Goal: Transaction & Acquisition: Purchase product/service

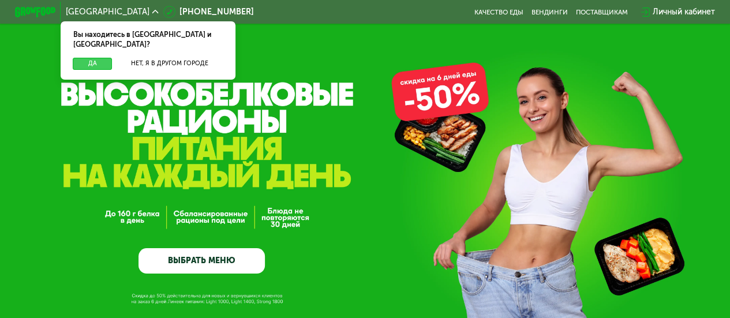
click at [98, 58] on button "Да" at bounding box center [92, 64] width 39 height 12
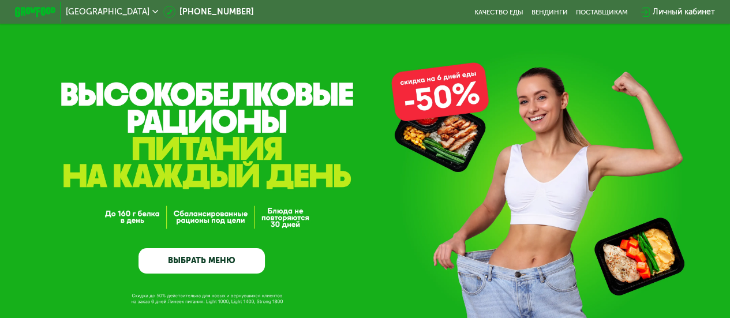
click at [206, 263] on link "ВЫБРАТЬ МЕНЮ" at bounding box center [202, 260] width 126 height 25
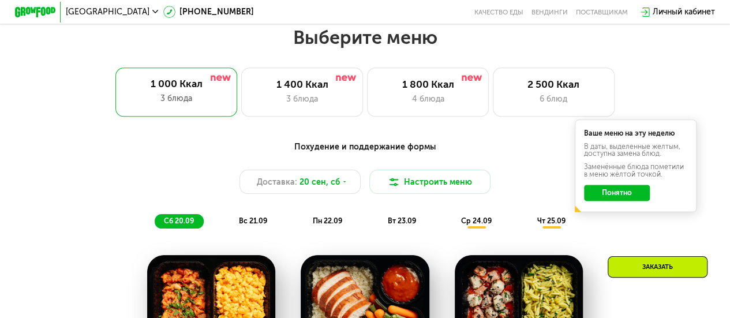
scroll to position [652, 0]
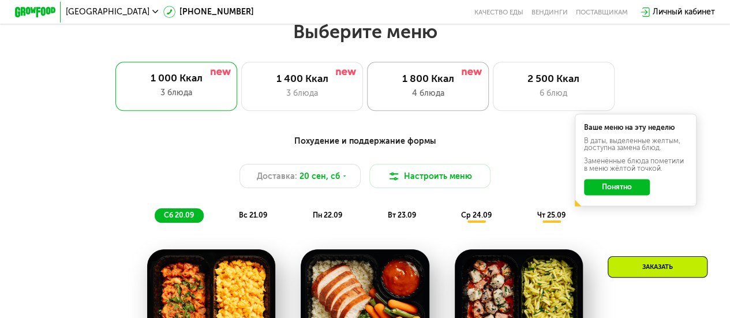
click at [416, 85] on div "1 800 Ккал" at bounding box center [428, 79] width 100 height 12
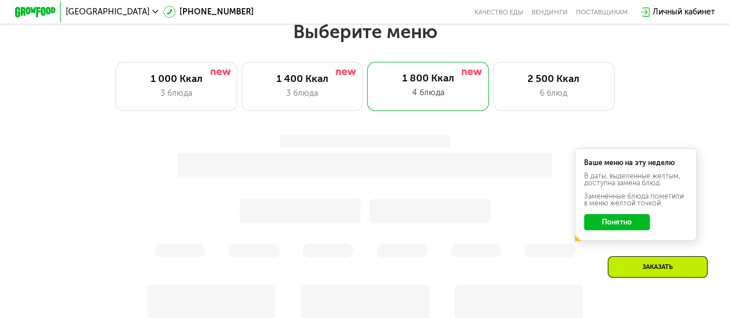
click at [629, 230] on div "Ваше меню на эту неделю В даты, выделенные желтым, доступна замена блюд. Заменё…" at bounding box center [365, 196] width 613 height 135
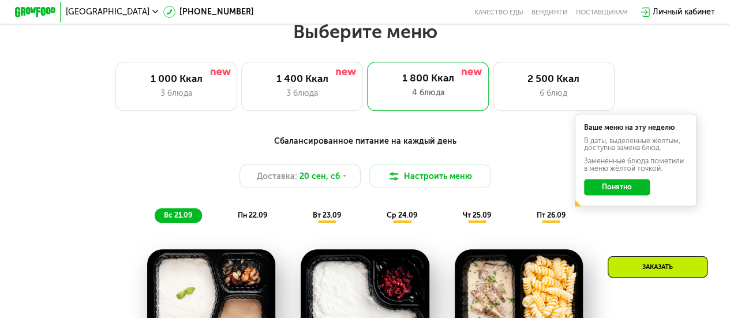
click at [623, 193] on button "Понятно" at bounding box center [616, 187] width 65 height 16
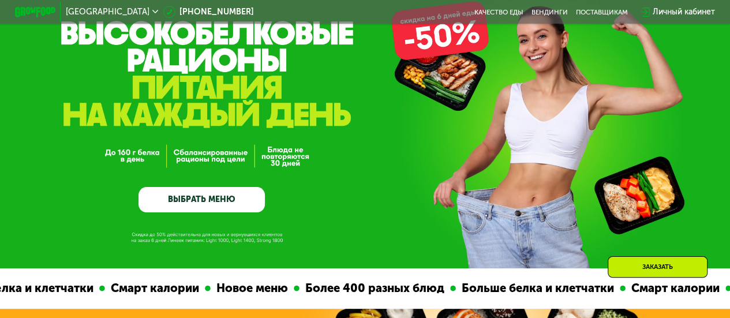
scroll to position [59, 0]
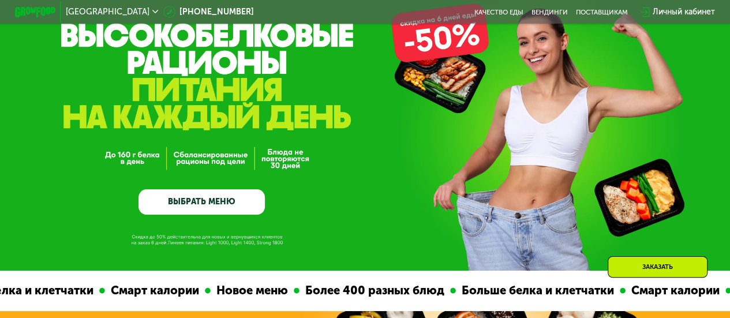
click at [231, 213] on link "ВЫБРАТЬ МЕНЮ" at bounding box center [202, 201] width 126 height 25
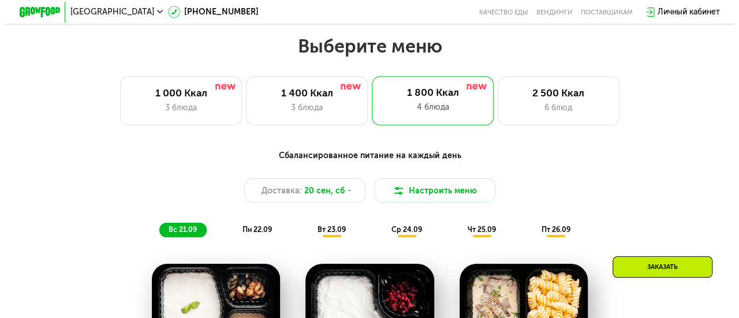
scroll to position [652, 0]
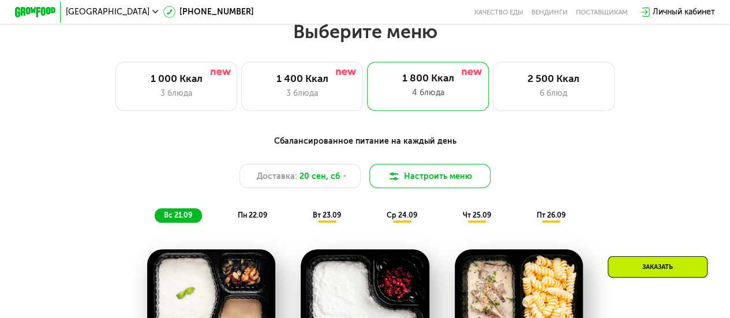
click at [426, 178] on button "Настроить меню" at bounding box center [430, 176] width 122 height 24
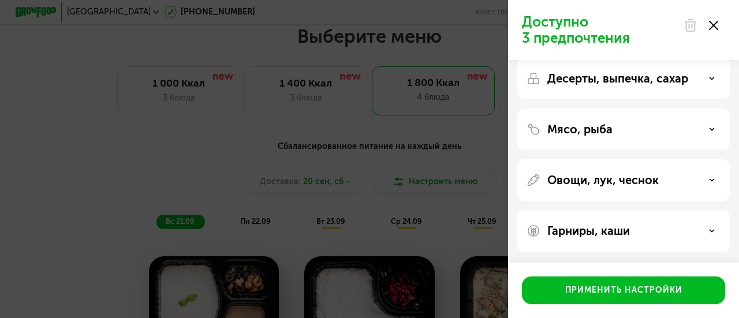
scroll to position [0, 0]
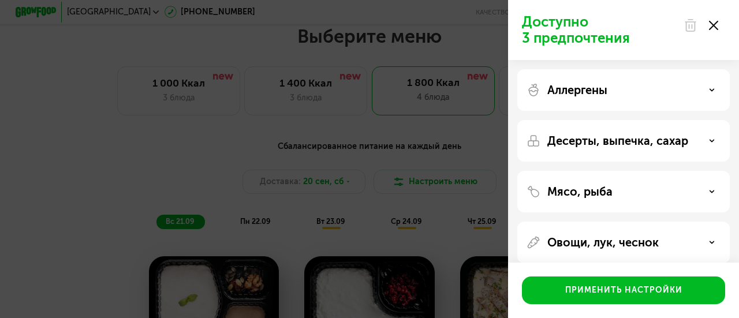
click at [659, 76] on div "Аллергены" at bounding box center [623, 90] width 212 height 42
click at [673, 91] on div "Аллергены" at bounding box center [624, 90] width 194 height 14
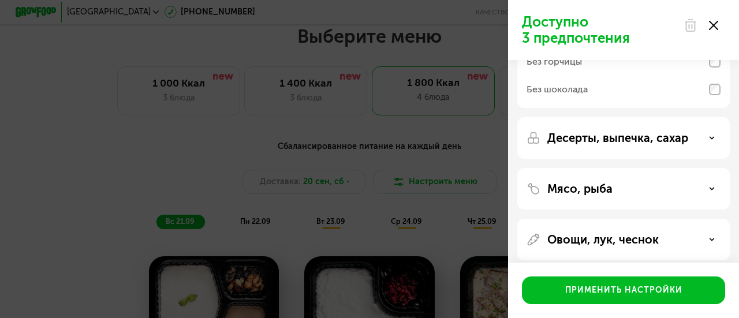
scroll to position [180, 0]
click at [678, 135] on p "Десерты, выпечка, сахар" at bounding box center [617, 137] width 141 height 14
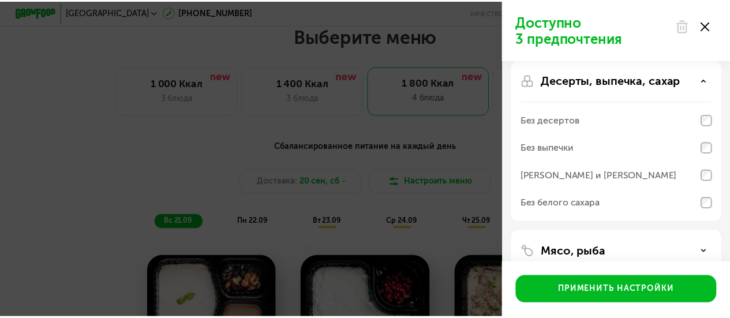
scroll to position [249, 0]
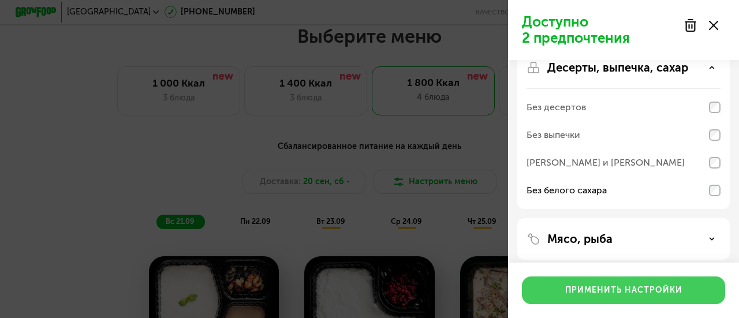
click at [615, 298] on button "Применить настройки" at bounding box center [623, 291] width 203 height 28
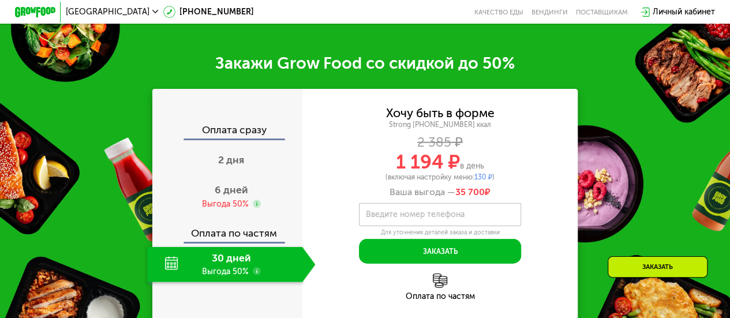
scroll to position [1294, 0]
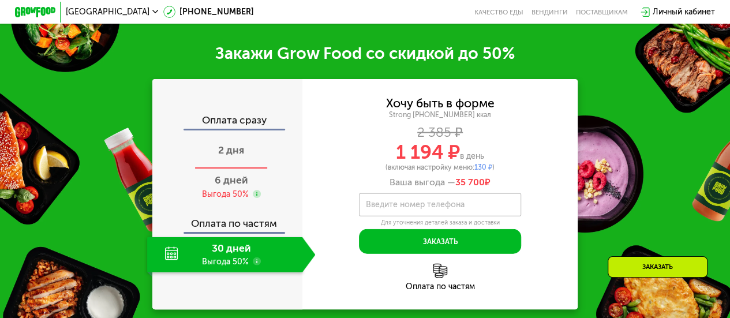
click at [247, 158] on div "2 дня" at bounding box center [231, 151] width 169 height 35
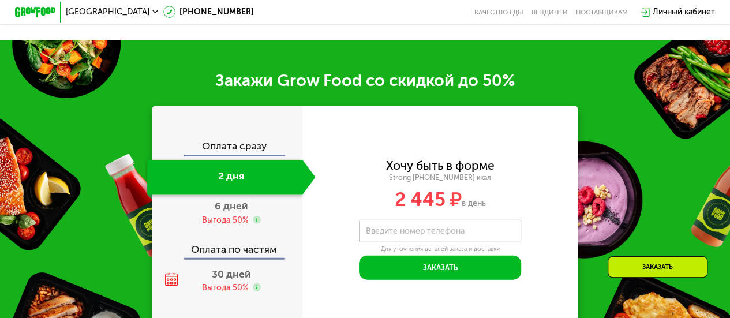
scroll to position [1342, 0]
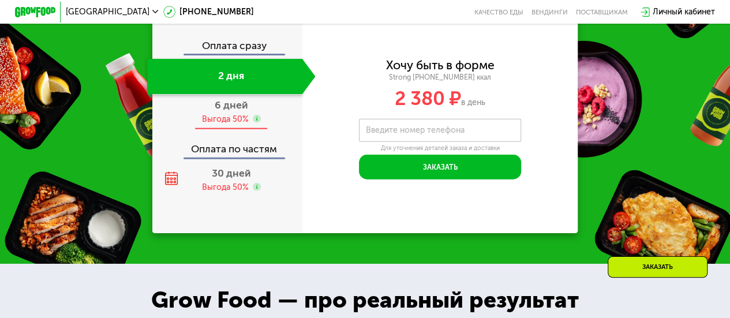
click at [247, 122] on div "6 дней Выгода 50%" at bounding box center [231, 112] width 169 height 35
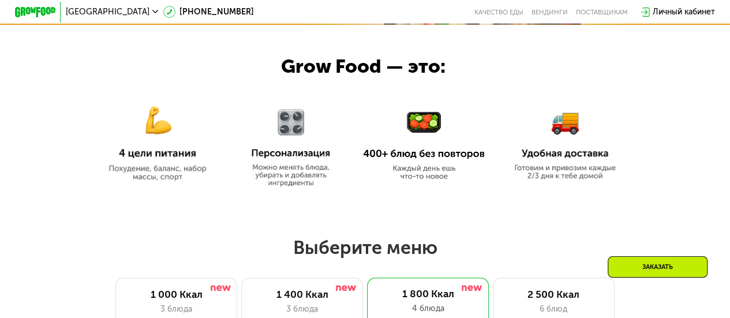
scroll to position [411, 0]
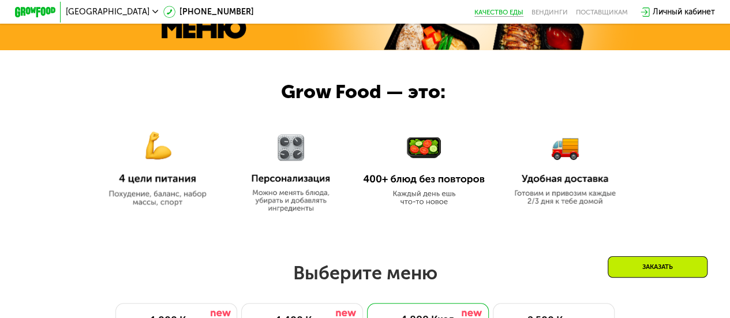
click at [484, 8] on link "Качество еды" at bounding box center [499, 12] width 49 height 8
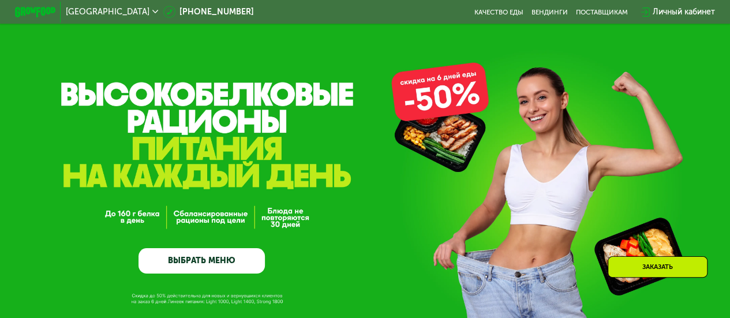
scroll to position [83, 0]
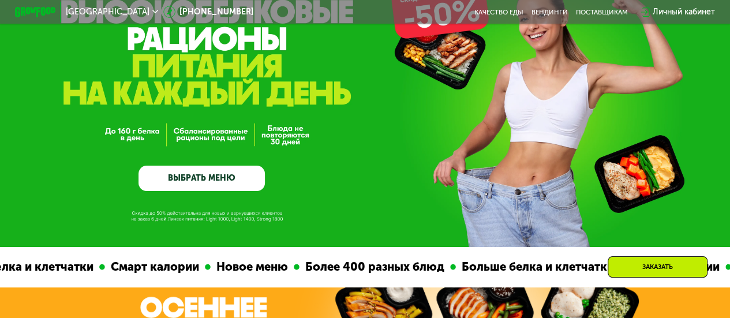
click at [237, 188] on link "ВЫБРАТЬ МЕНЮ" at bounding box center [202, 178] width 126 height 25
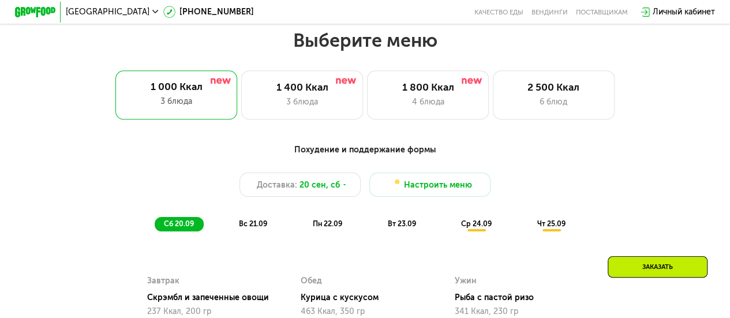
scroll to position [652, 0]
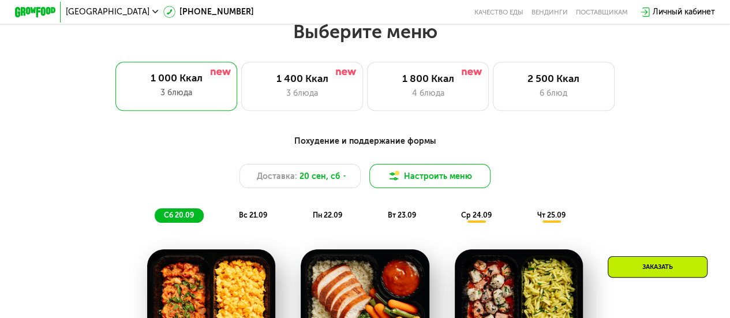
click at [437, 186] on button "Настроить меню" at bounding box center [430, 176] width 122 height 24
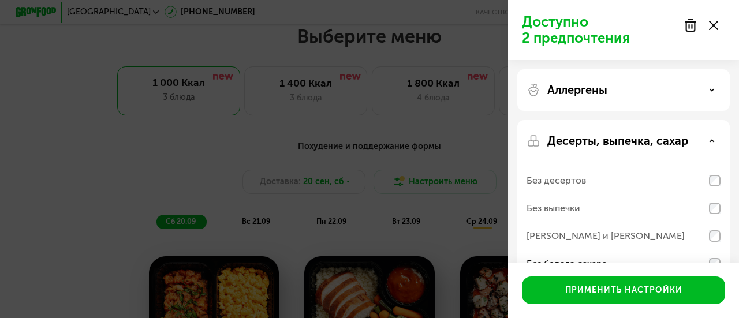
click at [475, 144] on div "Доступно 2 предпочтения Аллергены Десерты, выпечка, сахар Без десертов Без выпе…" at bounding box center [369, 159] width 739 height 318
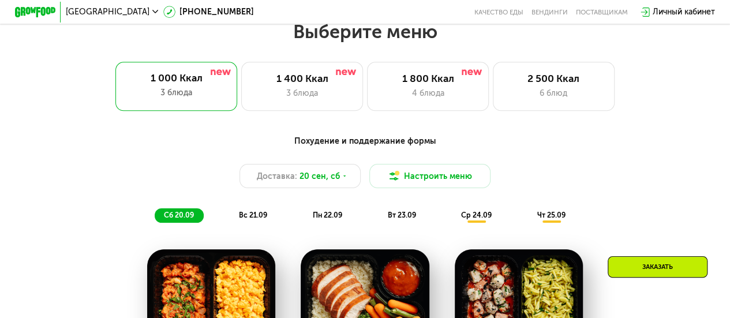
click at [423, 145] on div "Похудение и поддержание формы" at bounding box center [365, 141] width 600 height 13
click at [322, 110] on div "1 400 Ккал 3 блюда" at bounding box center [302, 86] width 122 height 48
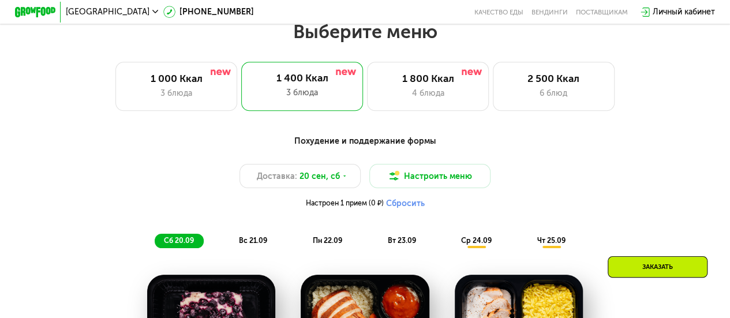
click at [398, 208] on button "Сбросить" at bounding box center [405, 204] width 39 height 10
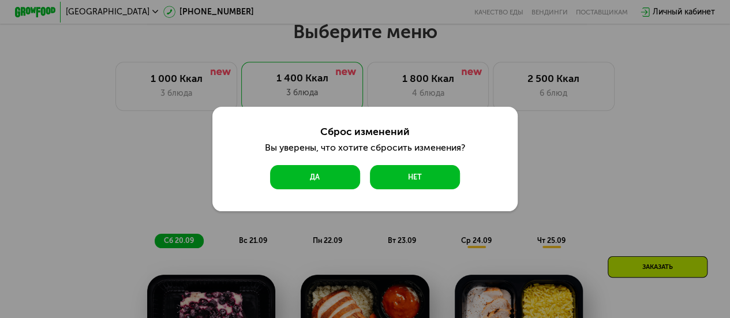
click at [307, 179] on button "Да" at bounding box center [315, 177] width 90 height 24
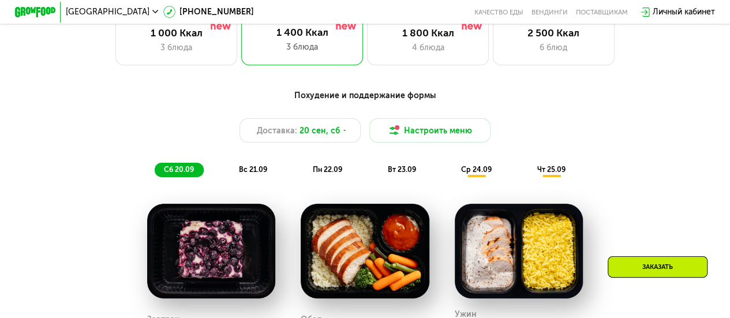
scroll to position [693, 0]
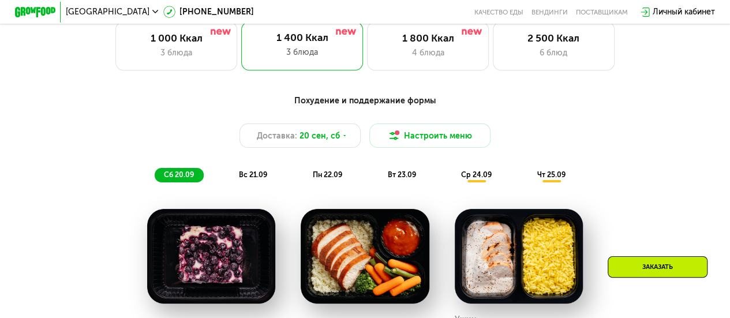
click at [479, 182] on div "ср 24.09" at bounding box center [477, 175] width 50 height 14
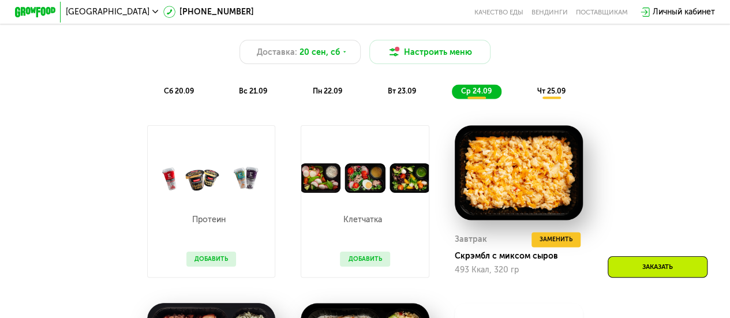
scroll to position [773, 0]
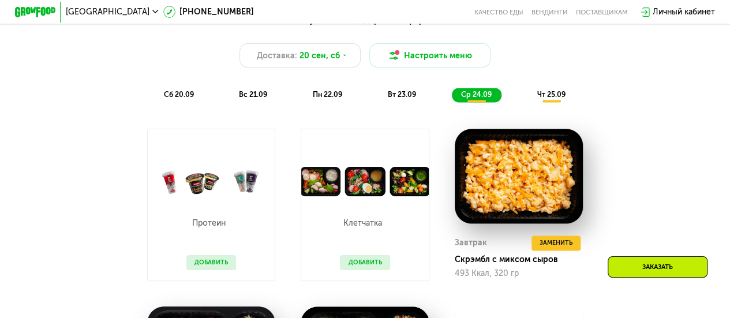
click at [247, 99] on span "вс 21.09" at bounding box center [253, 94] width 28 height 9
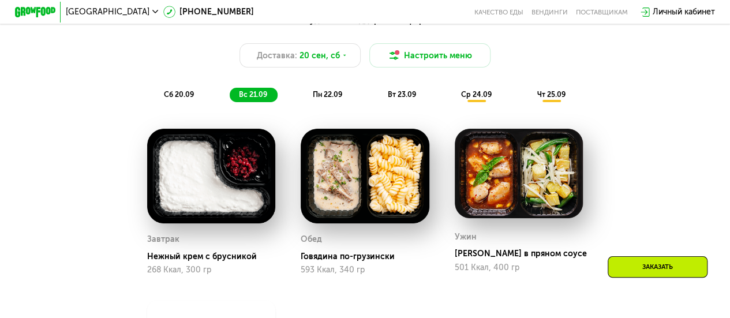
click at [334, 99] on span "пн 22.09" at bounding box center [327, 94] width 29 height 9
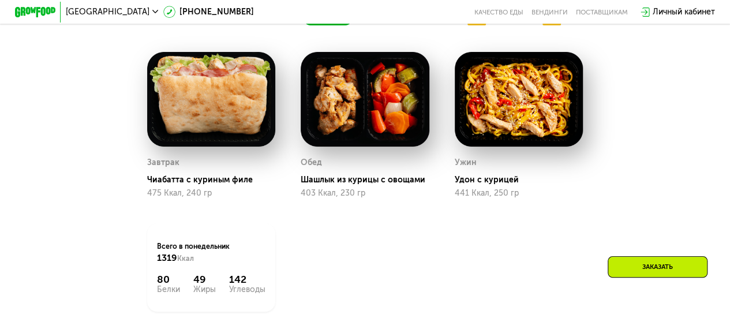
scroll to position [798, 0]
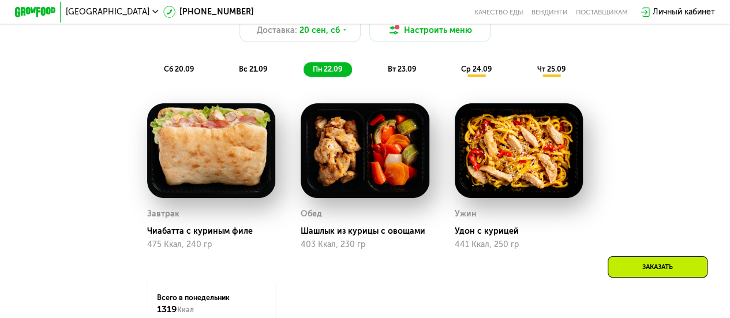
click at [413, 72] on span "вт 23.09" at bounding box center [401, 69] width 28 height 9
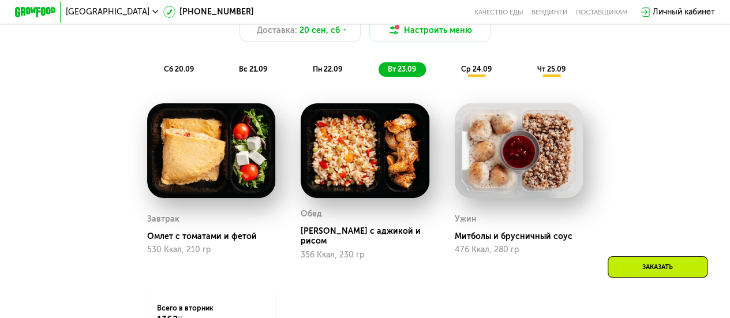
click at [565, 72] on span "чт 25.09" at bounding box center [551, 69] width 28 height 9
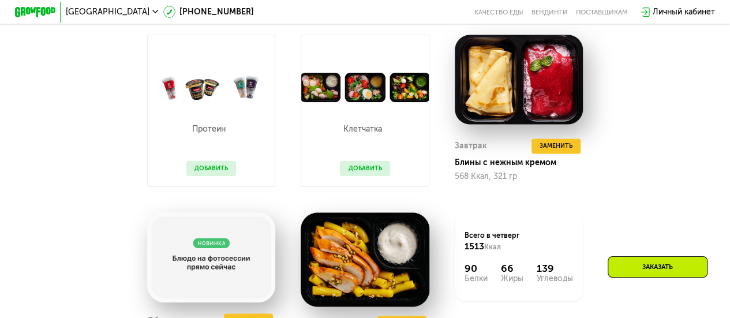
scroll to position [858, 0]
